Goal: Book appointment/travel/reservation

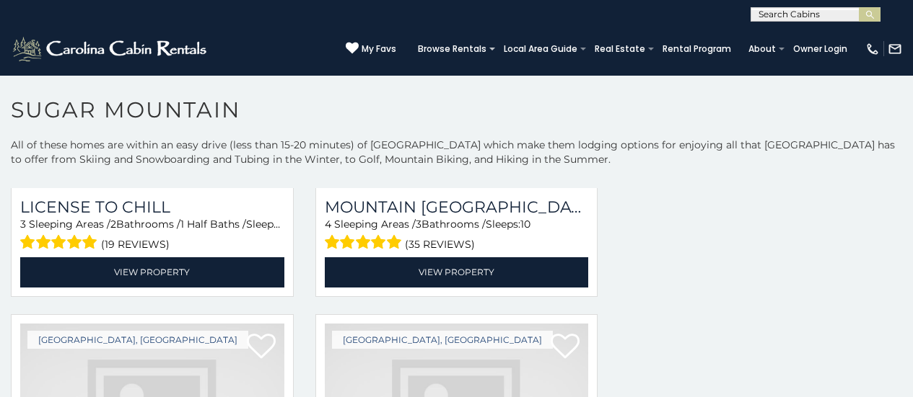
scroll to position [3331, 0]
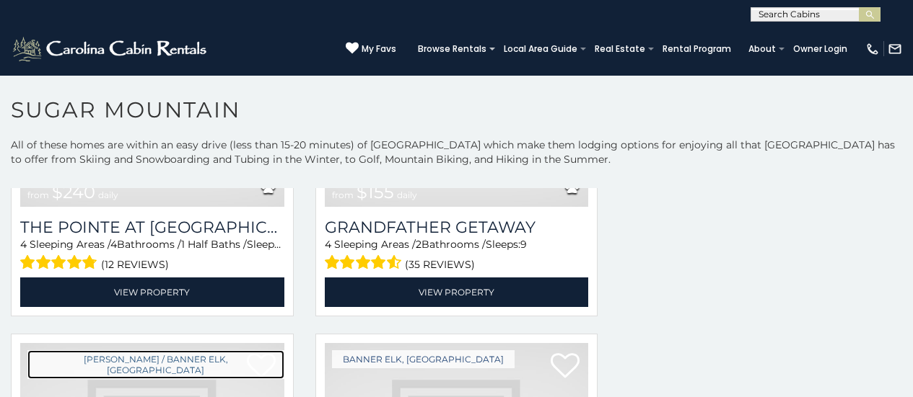
click at [140, 351] on link "[PERSON_NAME] / Banner Elk, [GEOGRAPHIC_DATA]" at bounding box center [155, 365] width 257 height 29
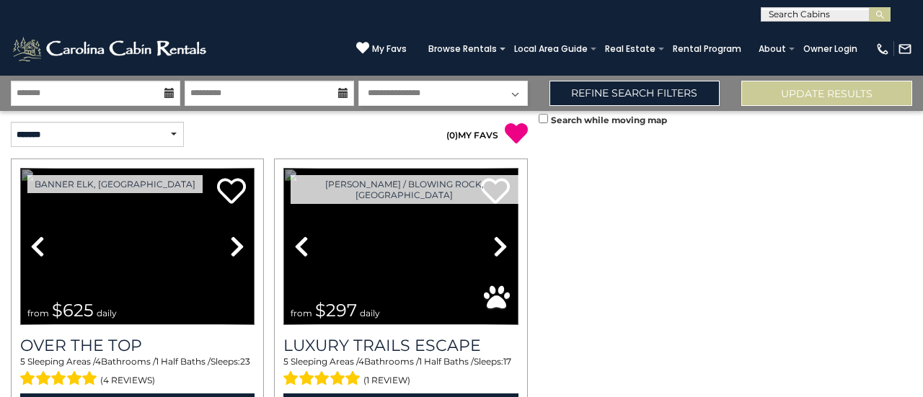
scroll to position [3831, 0]
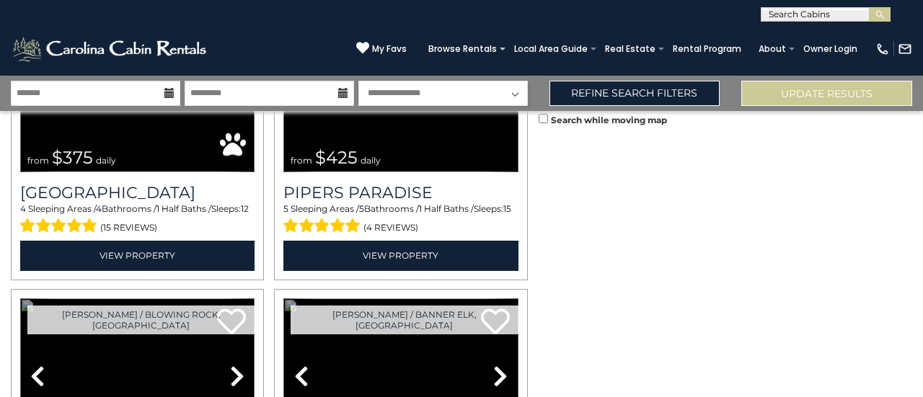
click at [284, 299] on link "Previous" at bounding box center [301, 377] width 35 height 157
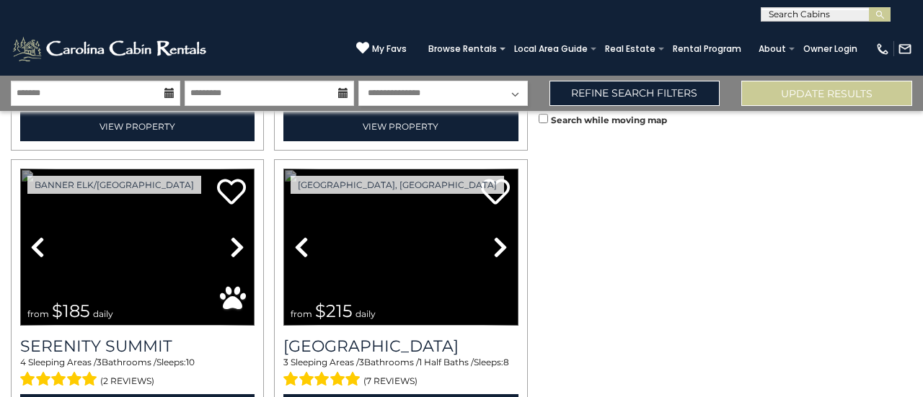
scroll to position [1873, 0]
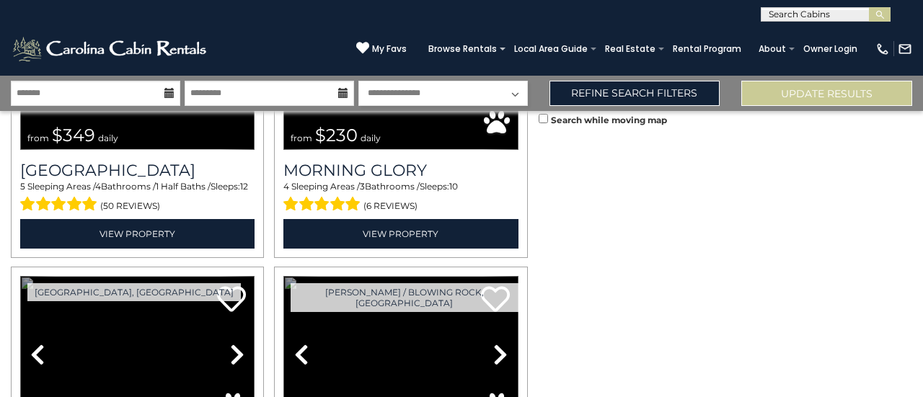
click at [20, 276] on link "Previous" at bounding box center [37, 354] width 35 height 157
